Goal: Transaction & Acquisition: Purchase product/service

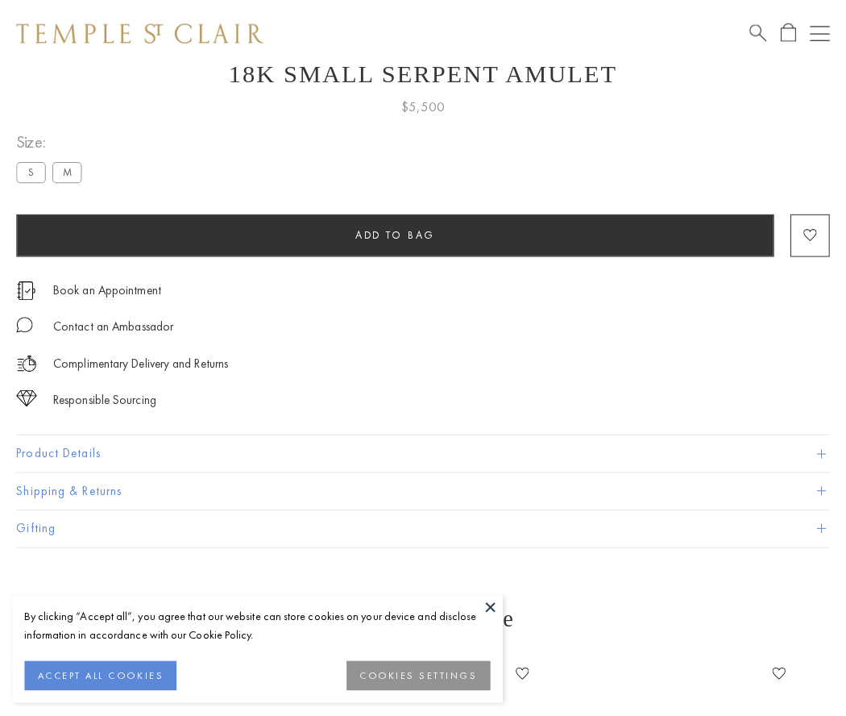
scroll to position [64, 0]
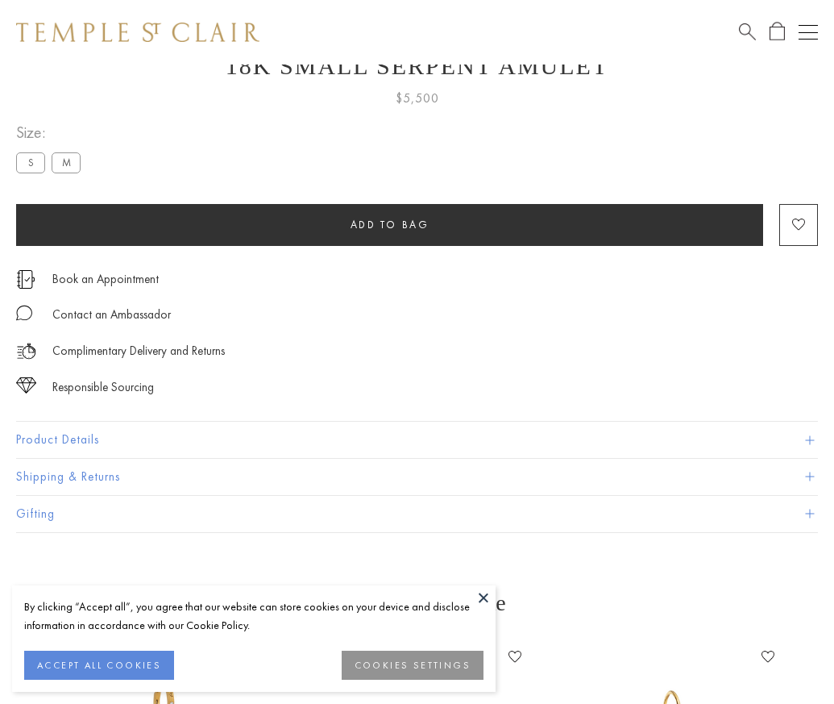
click at [389, 224] on span "Add to bag" at bounding box center [390, 225] width 79 height 14
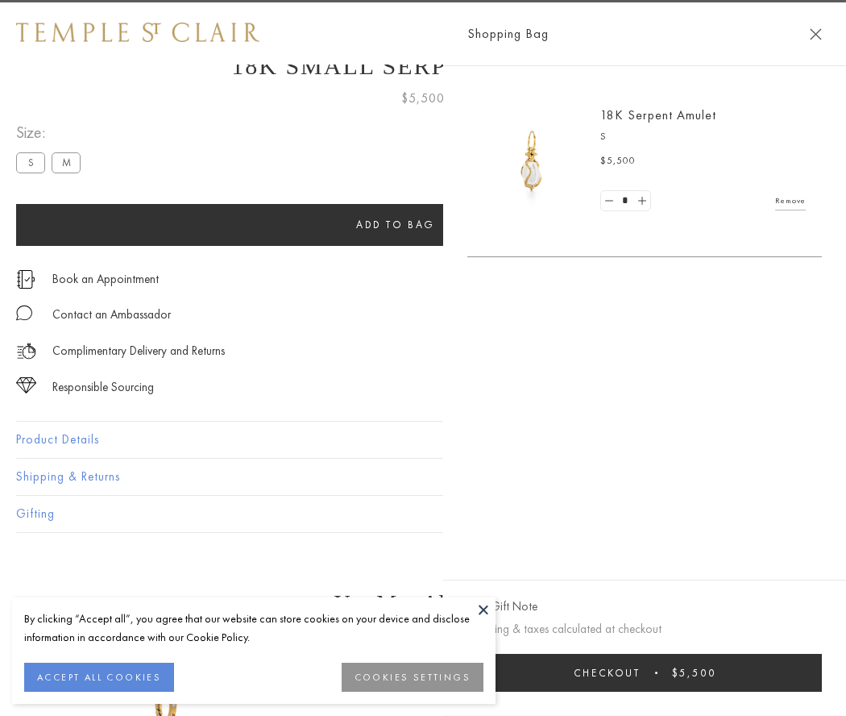
click at [663, 672] on button "Checkout $5,500" at bounding box center [645, 673] width 355 height 38
